Goal: Task Accomplishment & Management: Manage account settings

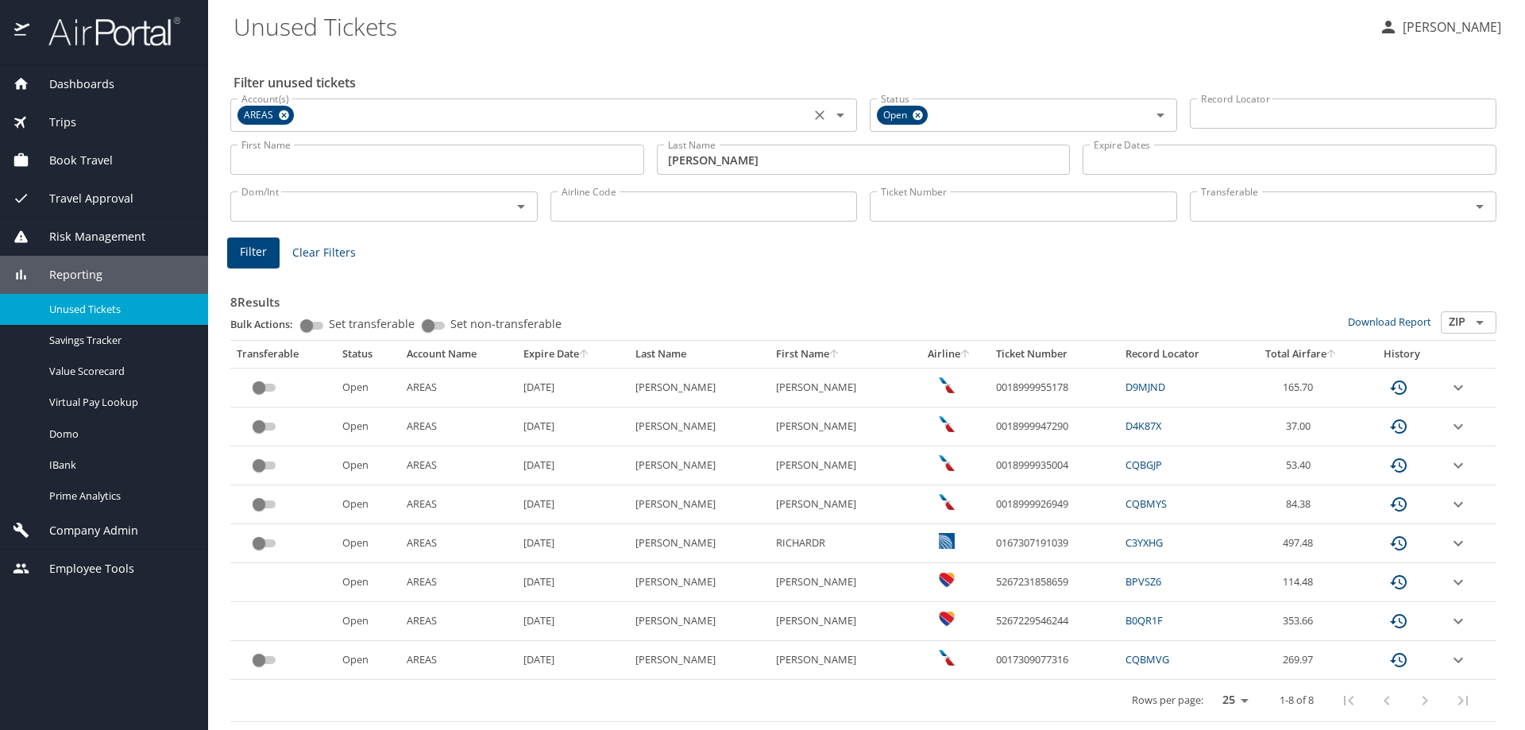
click at [288, 110] on icon at bounding box center [284, 114] width 12 height 17
click at [266, 121] on input "Account(s)" at bounding box center [520, 113] width 570 height 21
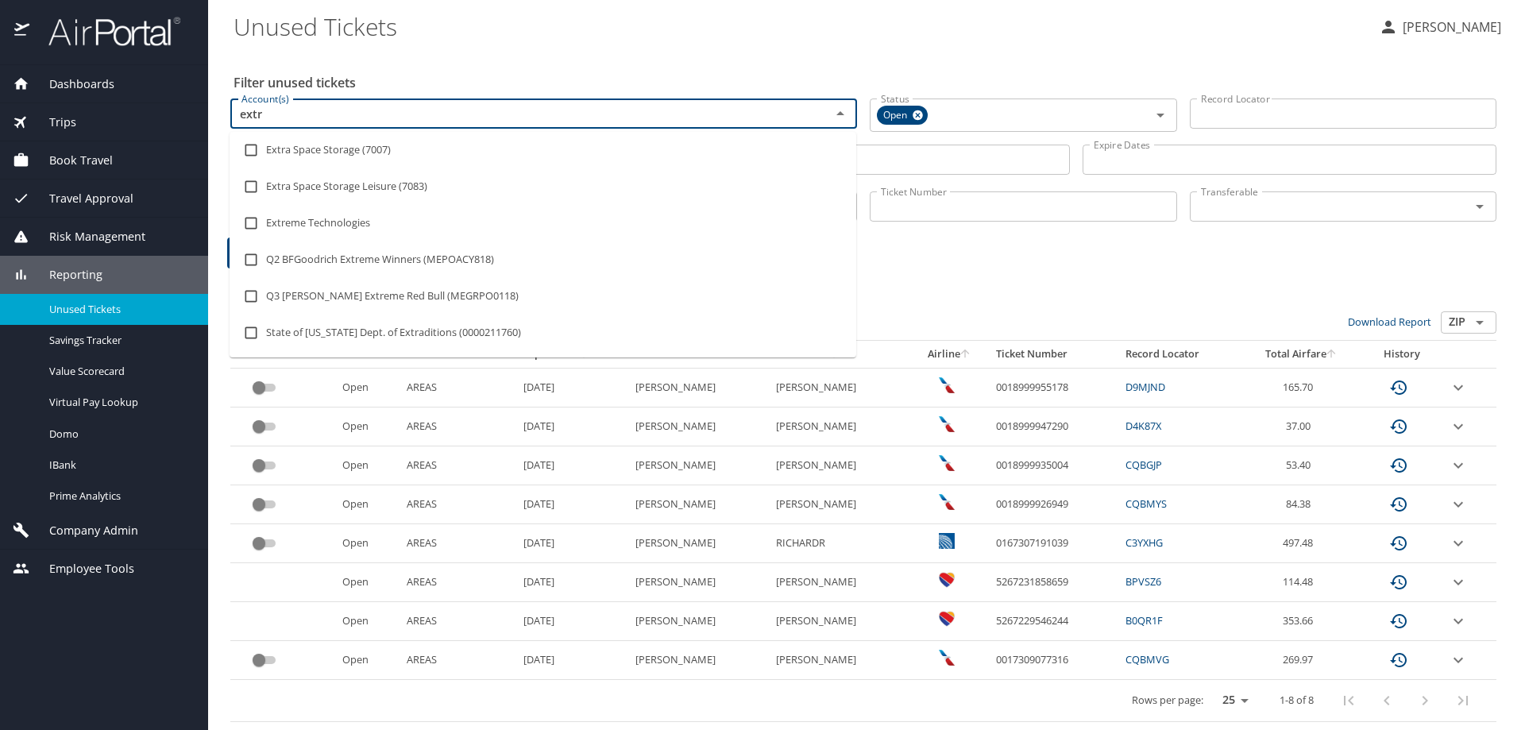
type input "extra"
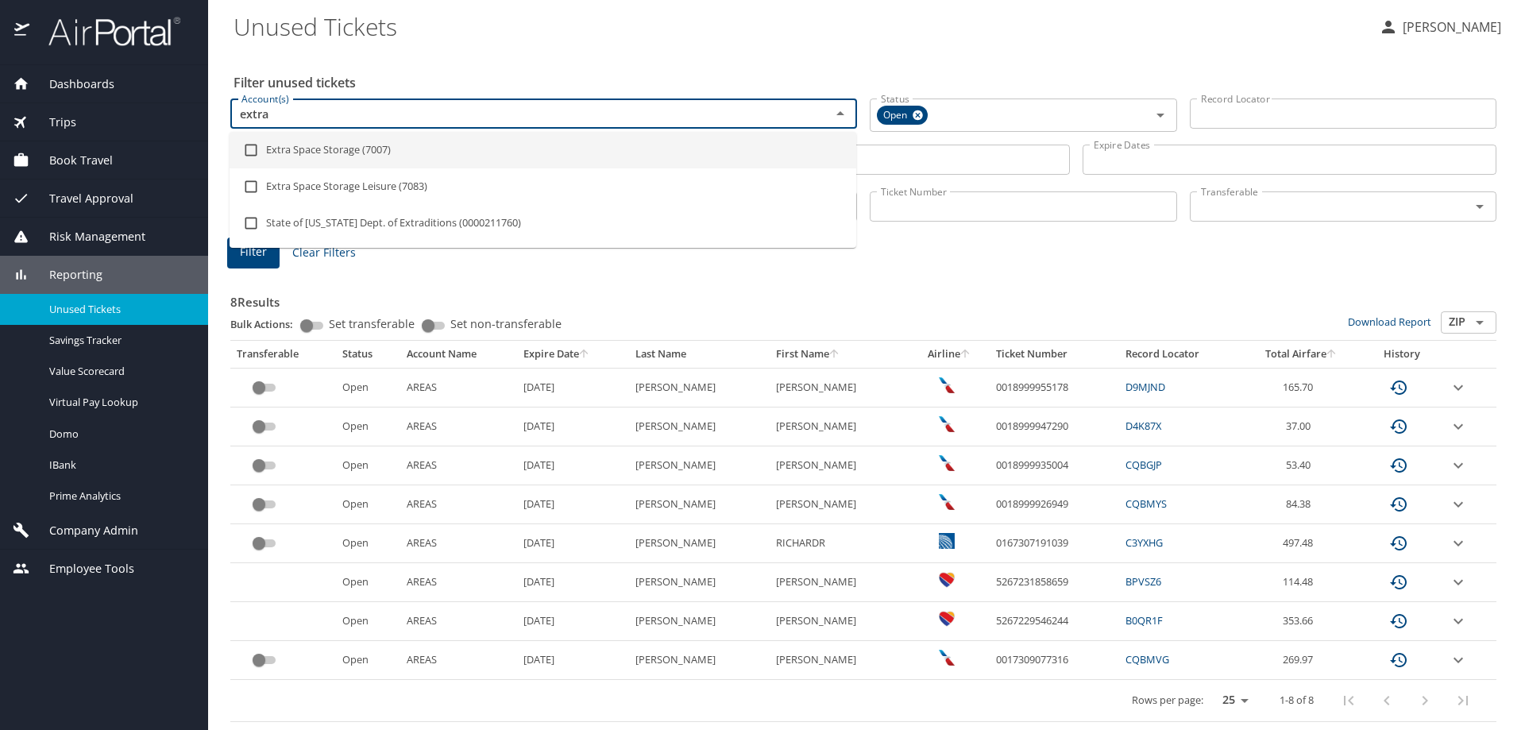
click at [288, 149] on li "Extra Space Storage (7007)" at bounding box center [543, 150] width 627 height 37
checkbox input "true"
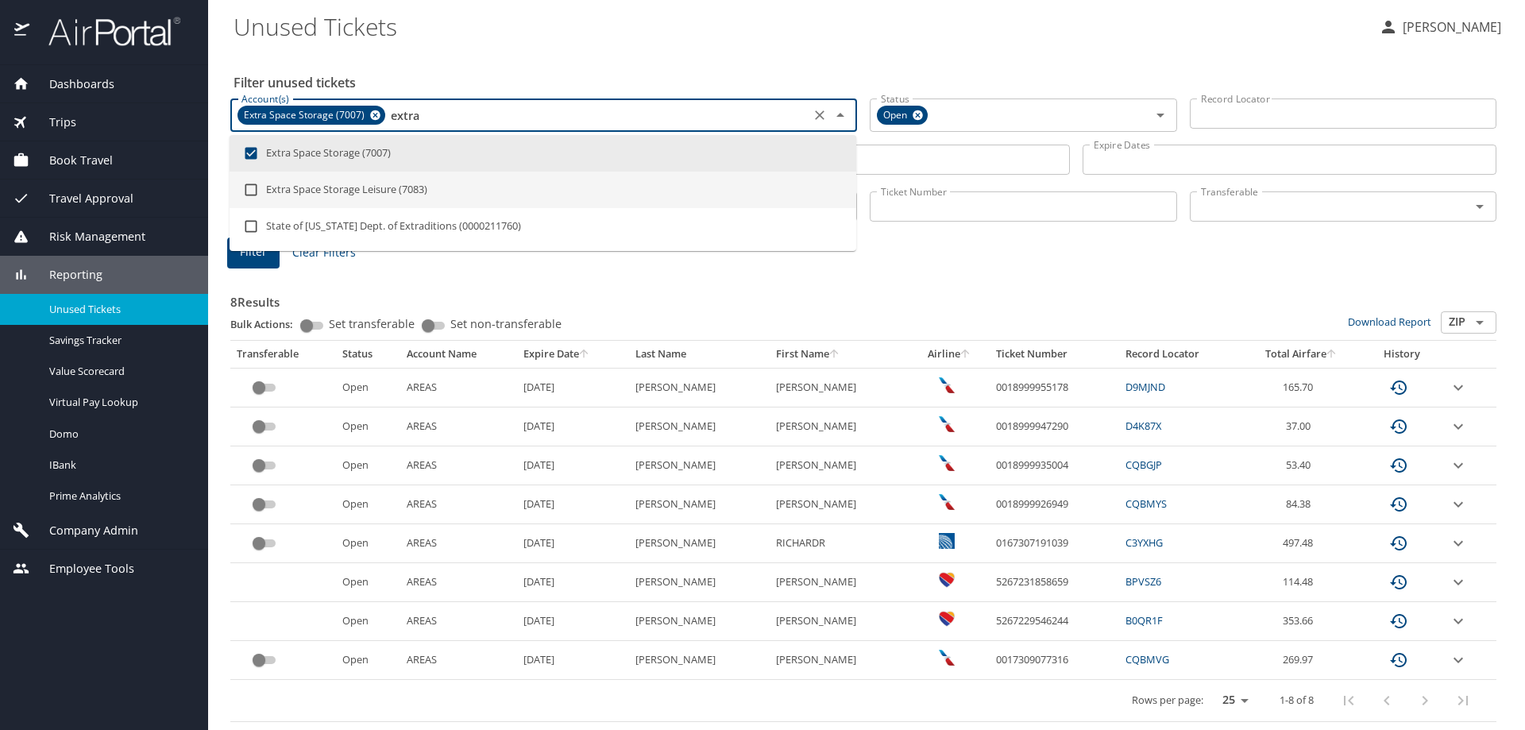
type input "extra"
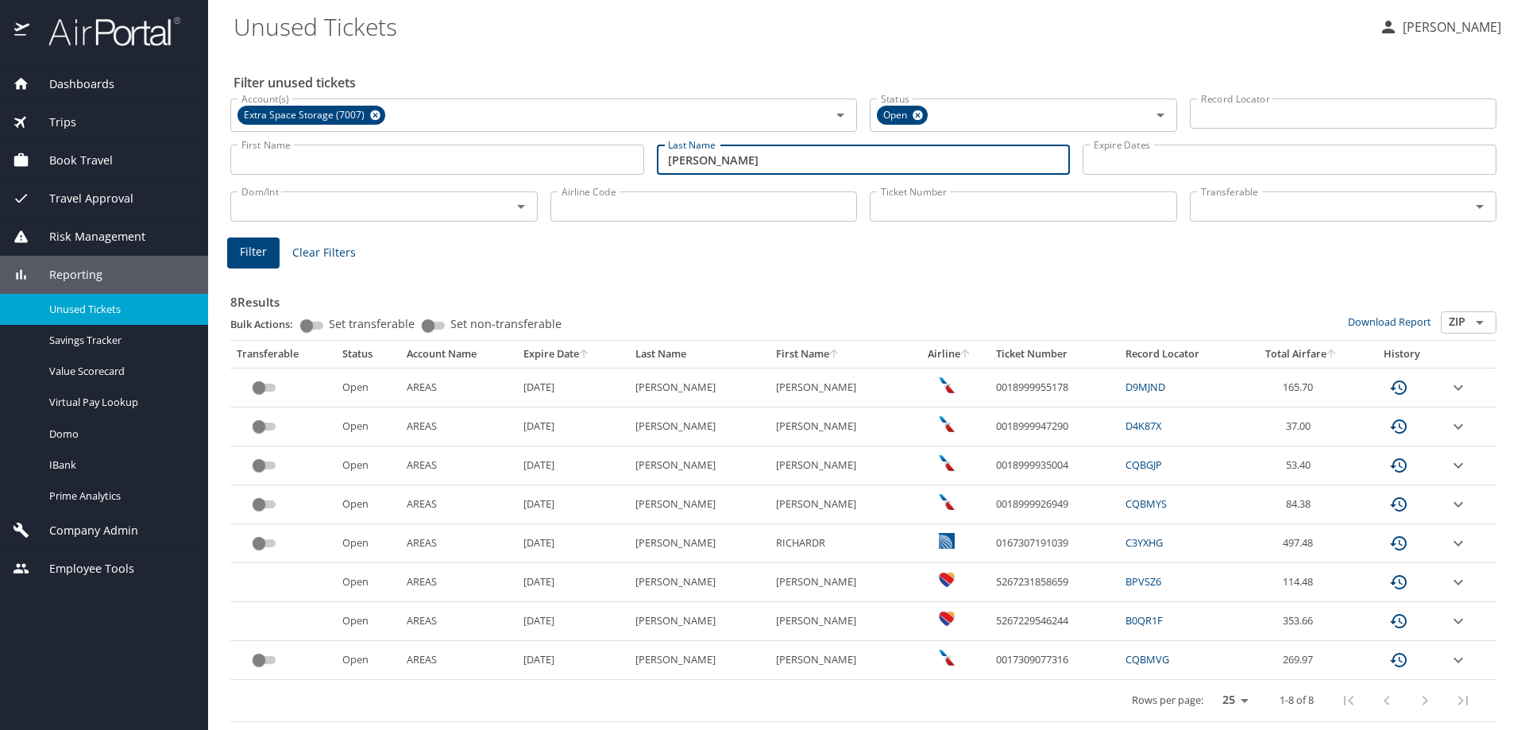
click at [889, 156] on input "[PERSON_NAME]" at bounding box center [864, 160] width 414 height 30
type input "s"
type input "[PERSON_NAME]"
click at [255, 247] on span "Filter" at bounding box center [253, 252] width 27 height 20
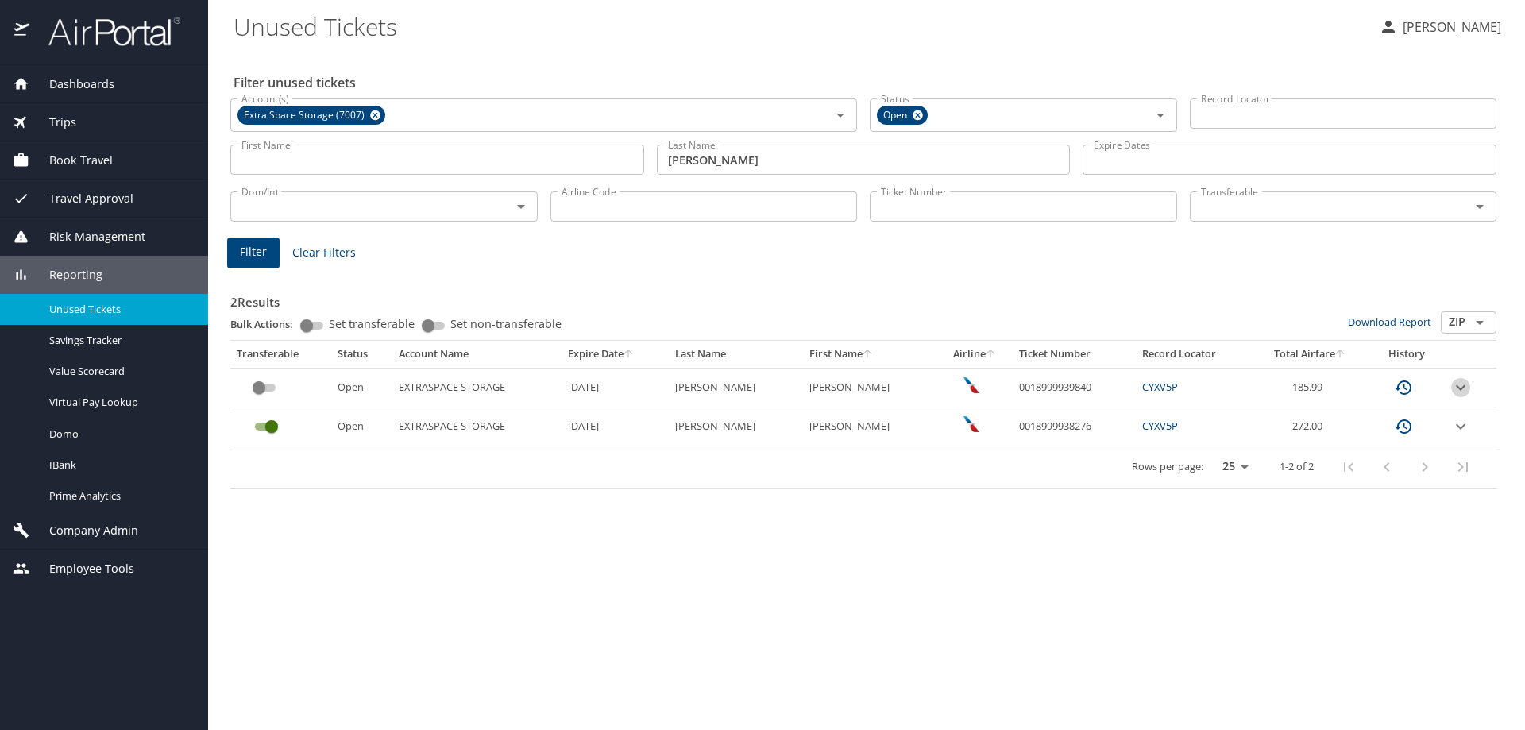
click at [1463, 387] on icon "expand row" at bounding box center [1460, 387] width 19 height 19
